Goal: Navigation & Orientation: Find specific page/section

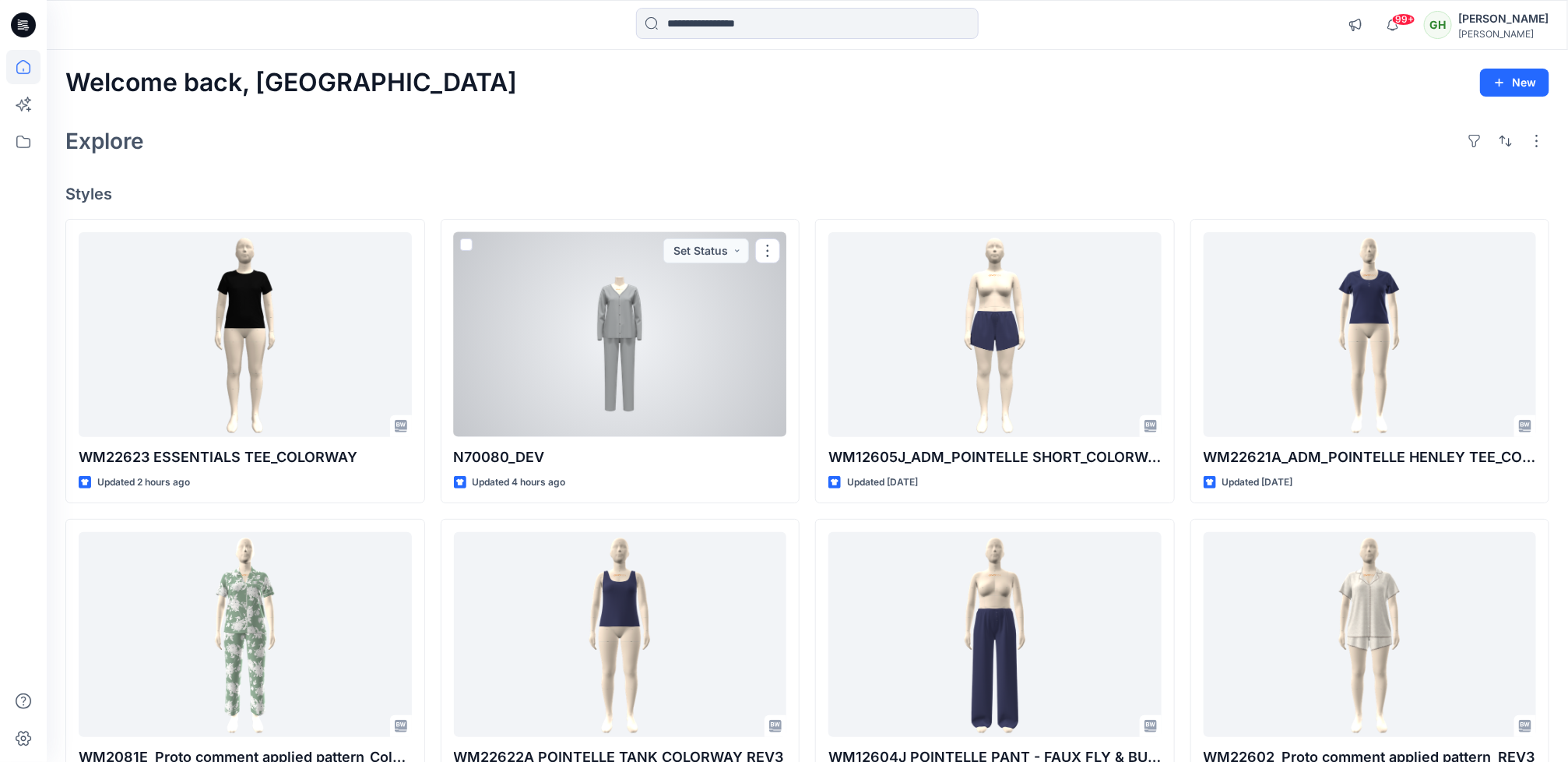
click at [552, 347] on div at bounding box center [620, 335] width 333 height 205
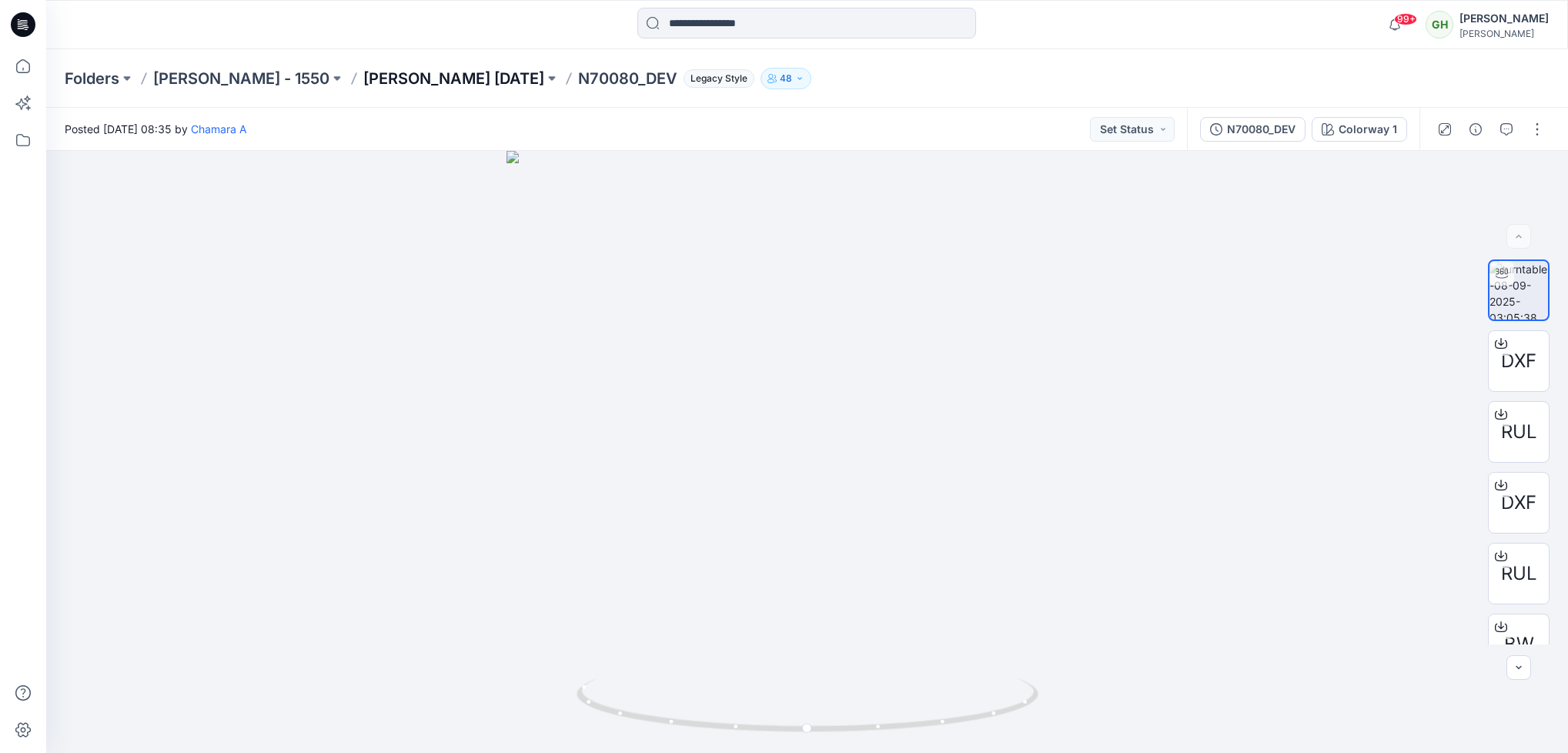
click at [403, 69] on p "[PERSON_NAME] [DATE]" at bounding box center [453, 78] width 181 height 22
click at [22, 35] on icon at bounding box center [23, 25] width 25 height 25
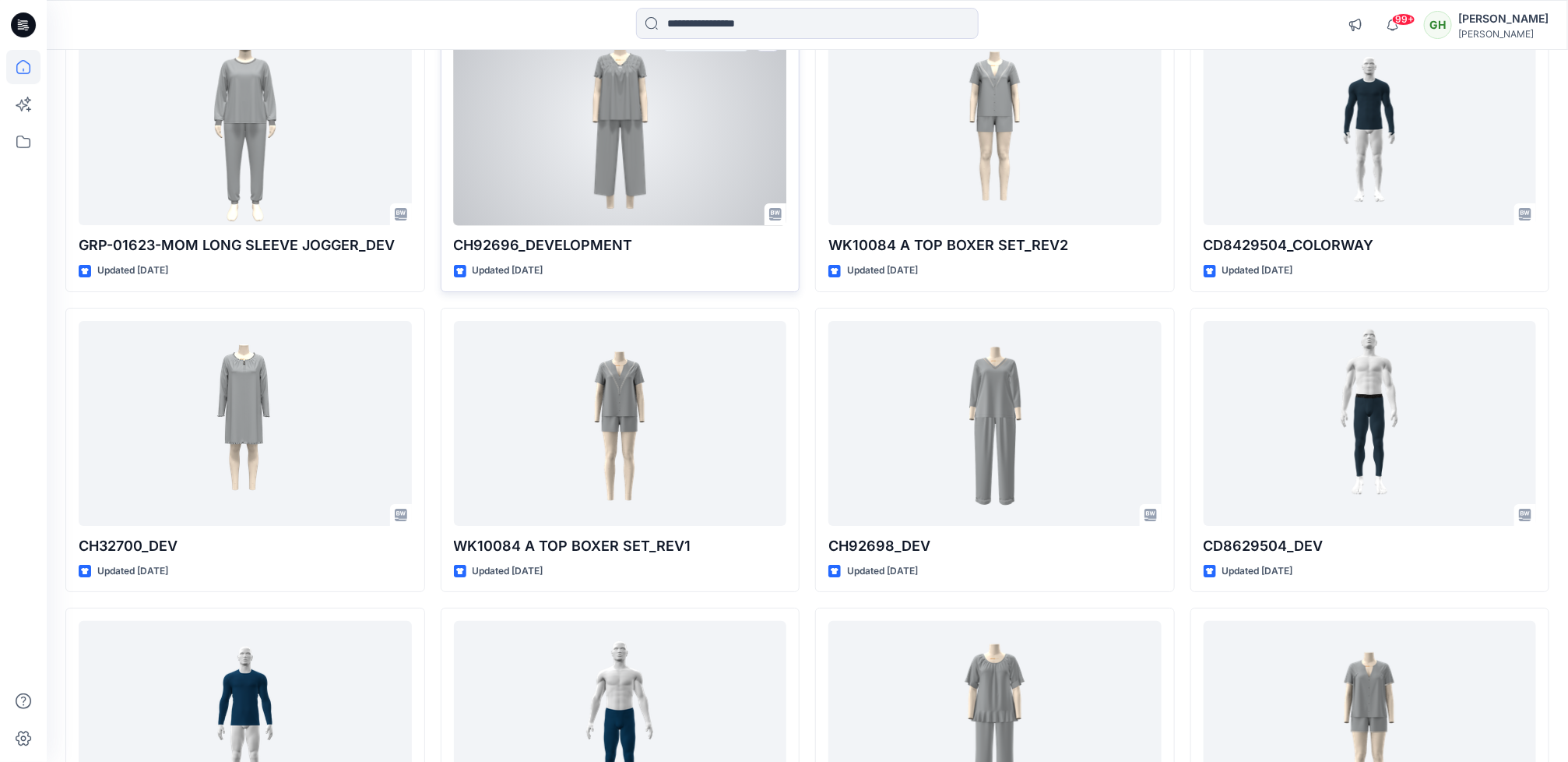
scroll to position [2923, 0]
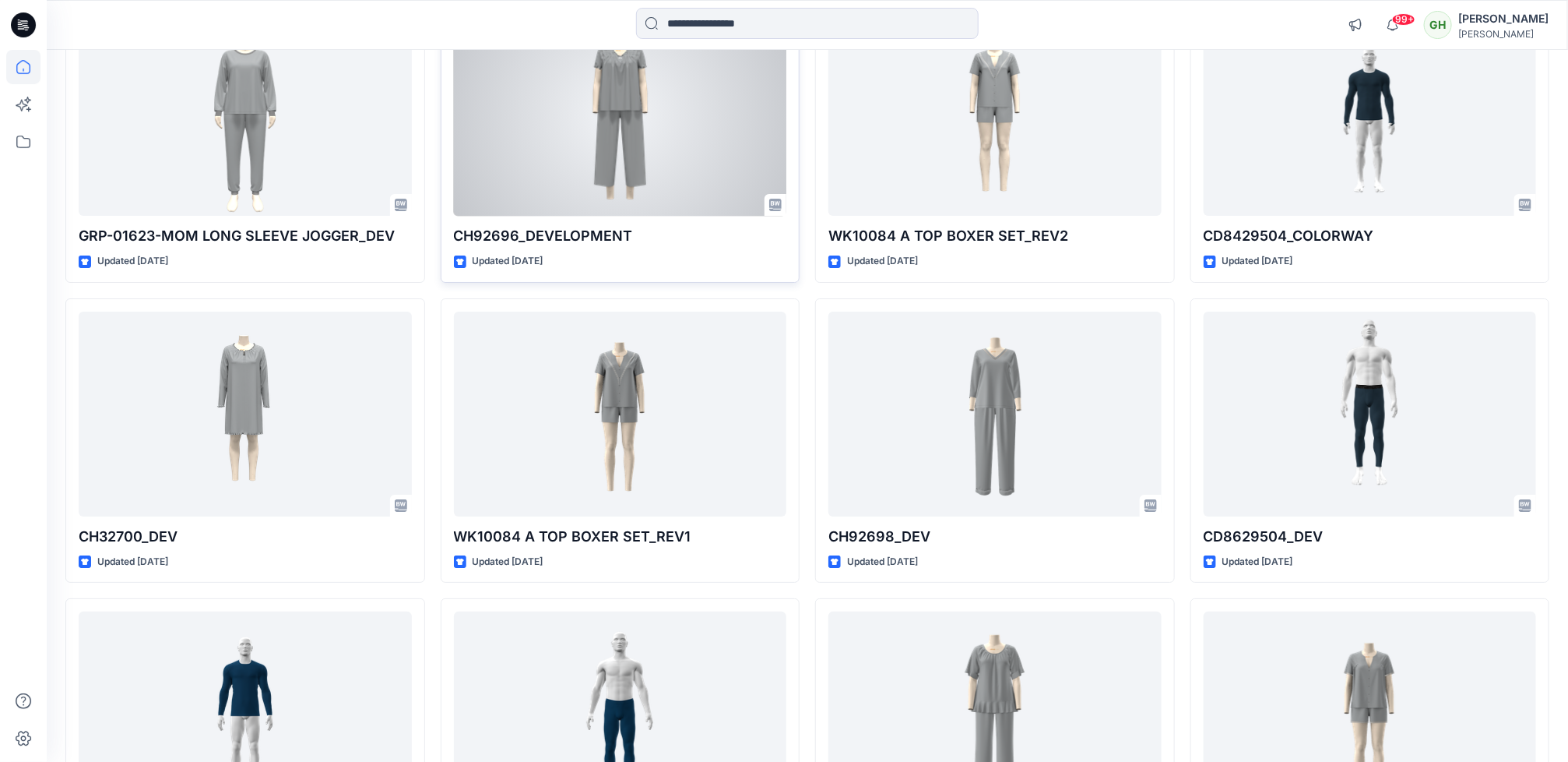
click at [674, 165] on div at bounding box center [620, 113] width 333 height 205
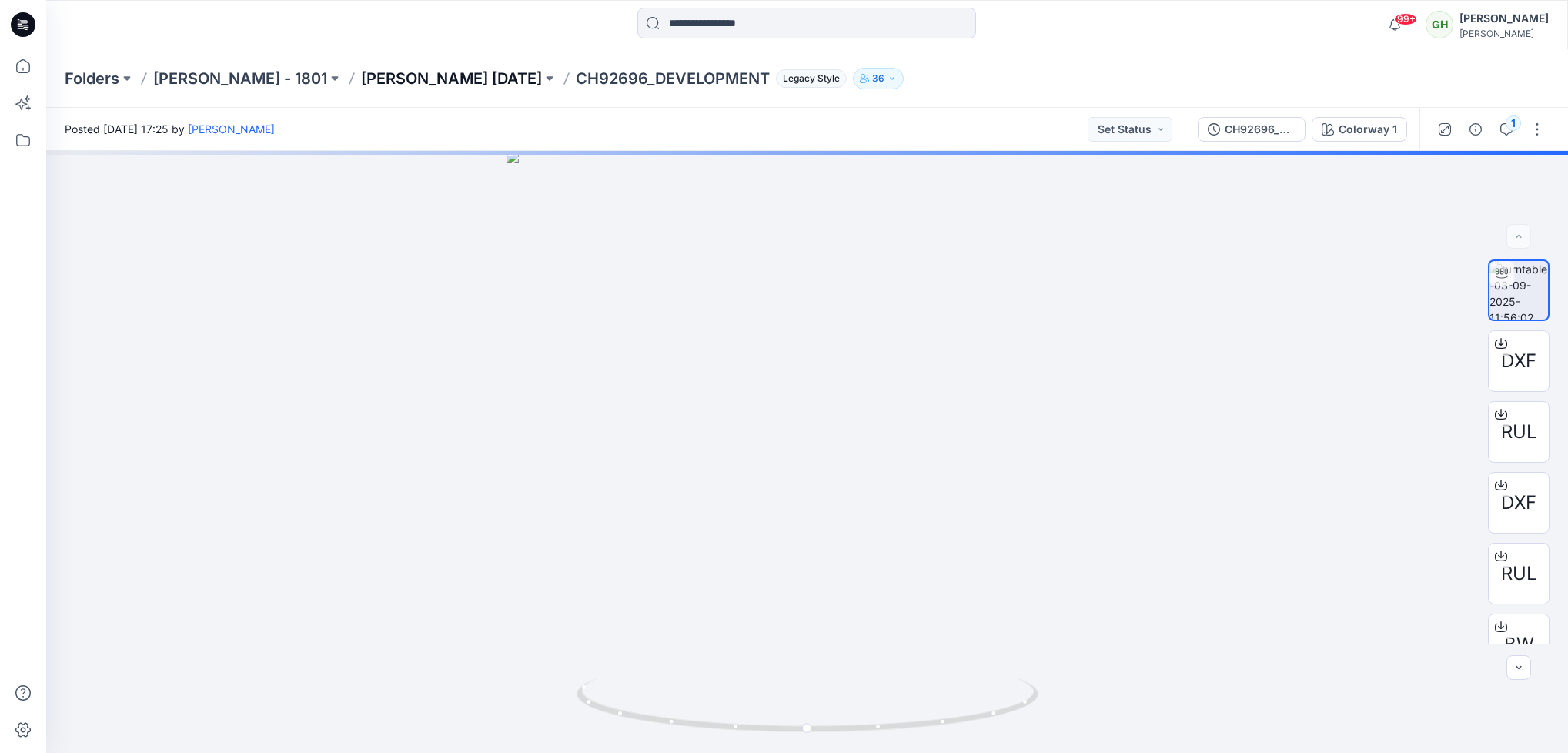
click at [447, 73] on p "[PERSON_NAME] [DATE]" at bounding box center [451, 78] width 181 height 22
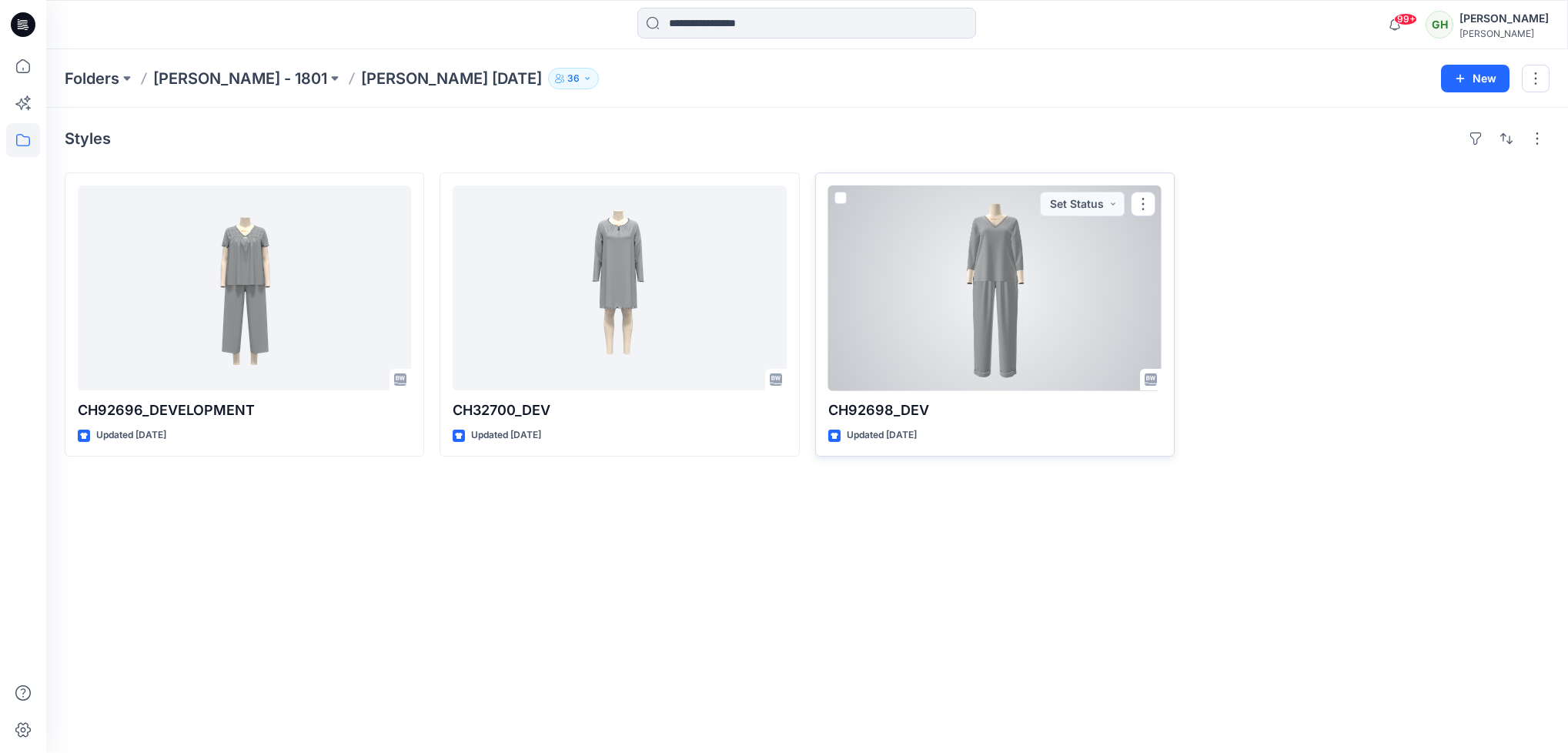
click at [989, 308] on div at bounding box center [995, 288] width 333 height 205
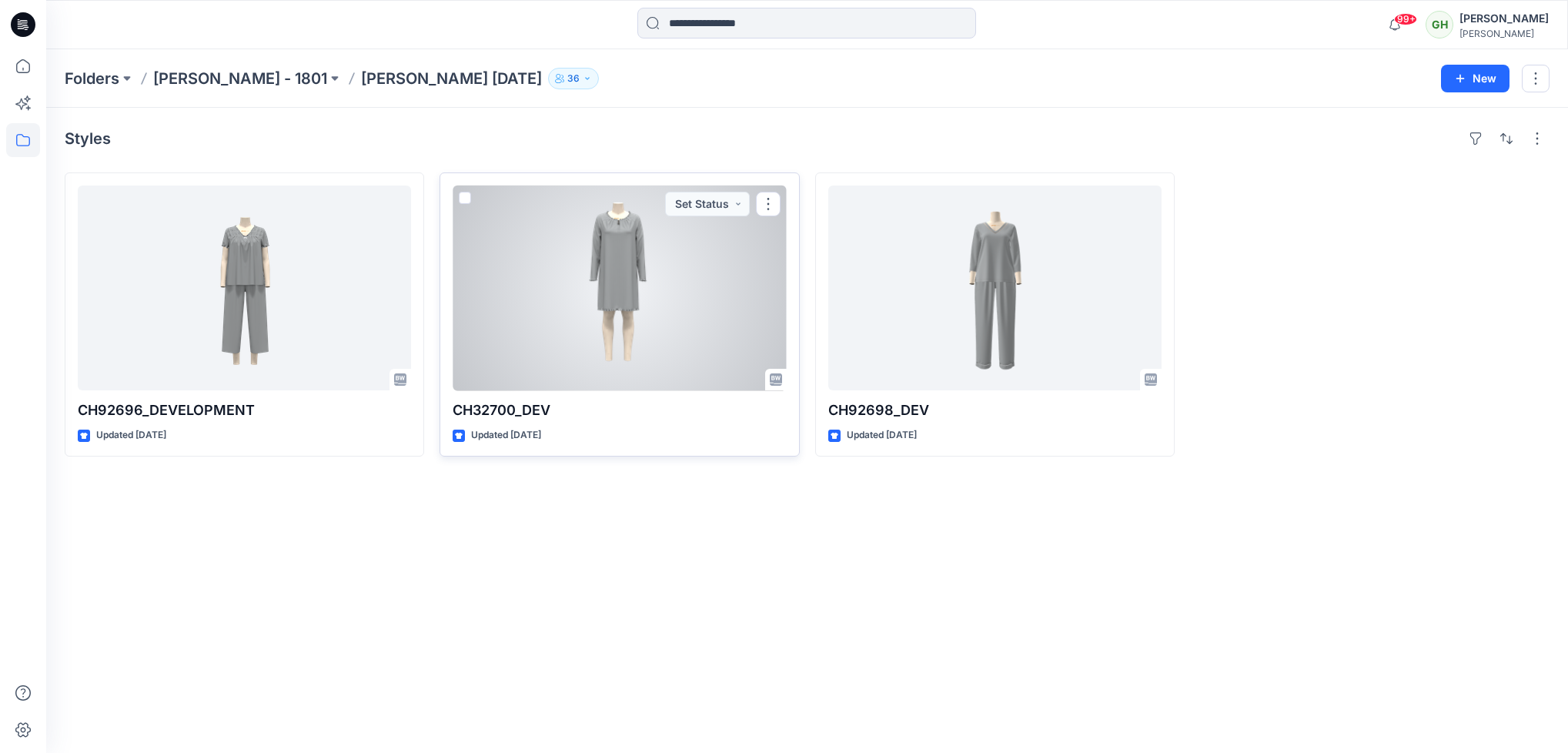
click at [559, 333] on div at bounding box center [619, 288] width 333 height 205
